Goal: Information Seeking & Learning: Learn about a topic

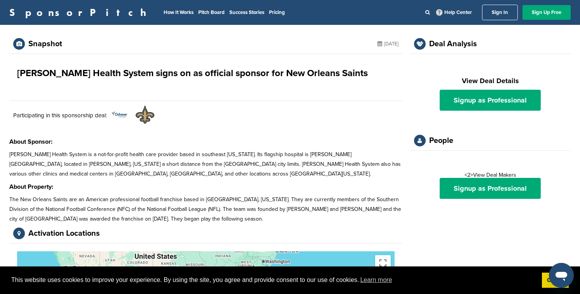
click at [148, 115] on img at bounding box center [144, 114] width 19 height 19
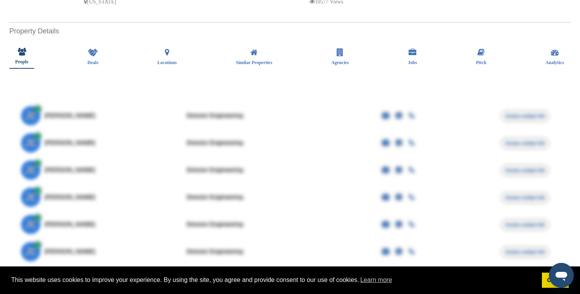
scroll to position [147, 0]
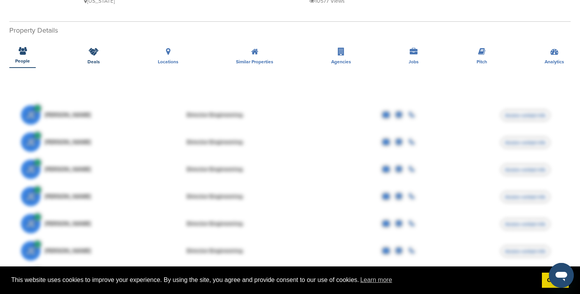
click at [91, 48] on icon at bounding box center [94, 52] width 10 height 8
click at [92, 48] on icon at bounding box center [94, 52] width 10 height 8
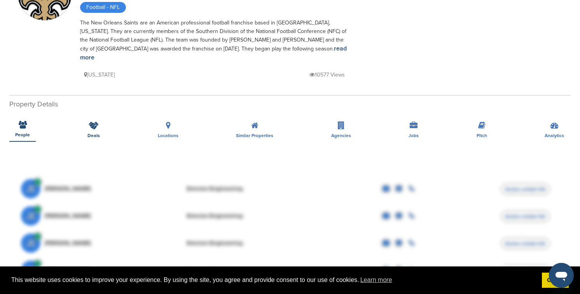
scroll to position [82, 0]
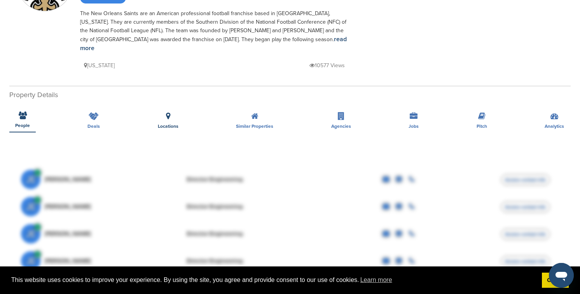
click at [170, 111] on div "Locations" at bounding box center [168, 118] width 32 height 29
click at [245, 114] on div "Similar Properties" at bounding box center [254, 118] width 49 height 29
click at [339, 114] on div "Agencies" at bounding box center [340, 118] width 31 height 29
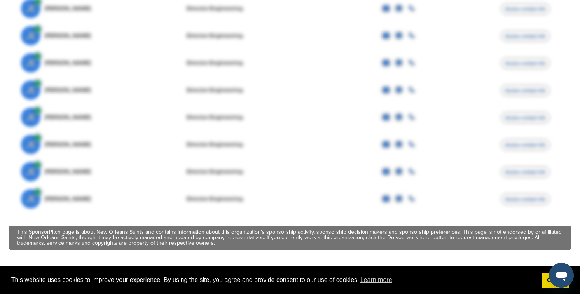
scroll to position [0, 0]
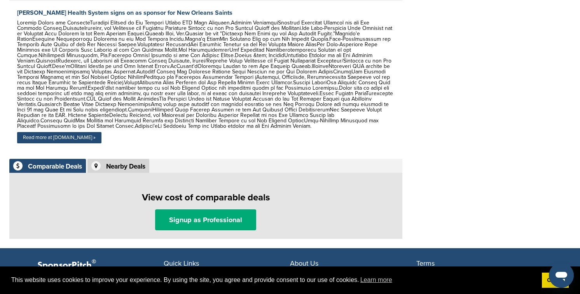
scroll to position [425, 0]
